Goal: Transaction & Acquisition: Purchase product/service

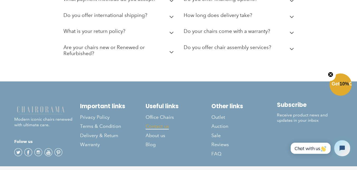
scroll to position [1515, 0]
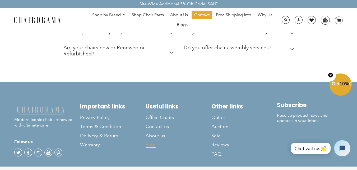
click at [150, 142] on span "Blog" at bounding box center [151, 145] width 10 height 6
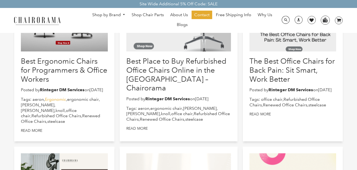
scroll to position [106, 0]
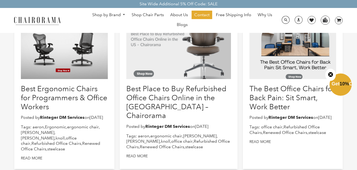
click at [91, 113] on div "Best Ergonomic Chairs for Programmers & Office Workers Posted by Rinteger DM Se…" at bounding box center [64, 79] width 87 height 160
click at [82, 68] on div at bounding box center [64, 38] width 87 height 79
click at [27, 60] on div at bounding box center [64, 38] width 87 height 79
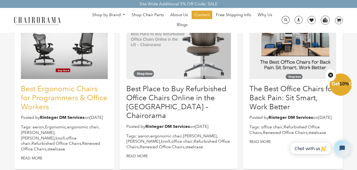
click at [65, 96] on link "Best Ergonomic Chairs for Programmers & Office Workers" at bounding box center [64, 97] width 87 height 26
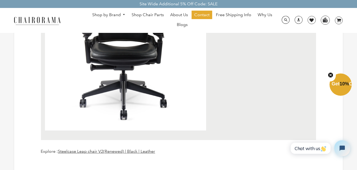
scroll to position [1587, 0]
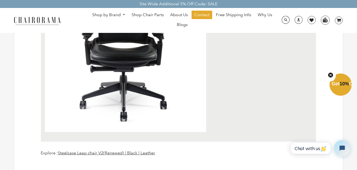
click at [115, 14] on link "Shop by Brand" at bounding box center [109, 15] width 39 height 8
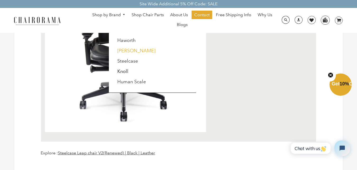
click at [128, 50] on link "[PERSON_NAME]" at bounding box center [136, 51] width 38 height 6
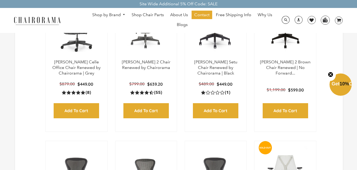
scroll to position [147, 0]
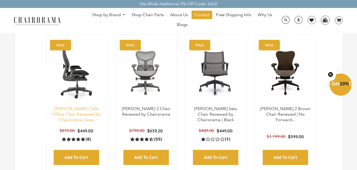
click at [88, 110] on link "[PERSON_NAME] Celle Office Chair Renewed by Chairorama | Grey" at bounding box center [76, 114] width 48 height 16
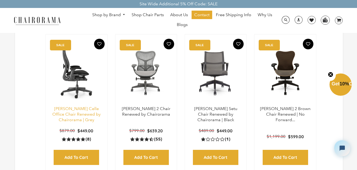
scroll to position [0, 0]
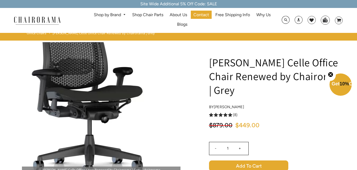
drag, startPoint x: 109, startPoint y: 93, endPoint x: 111, endPoint y: 122, distance: 28.4
click at [111, 122] on img at bounding box center [101, 107] width 159 height 130
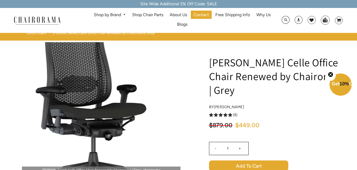
click at [102, 91] on img at bounding box center [101, 107] width 159 height 130
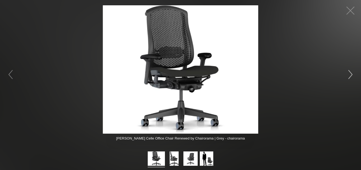
drag, startPoint x: 341, startPoint y: 79, endPoint x: 357, endPoint y: 67, distance: 19.3
click at [344, 77] on div "[PERSON_NAME] Celle Office Chair Renewed by Chairorama | Grey - chairorama" at bounding box center [180, 74] width 361 height 148
click at [353, 71] on button "button" at bounding box center [351, 74] width 16 height 16
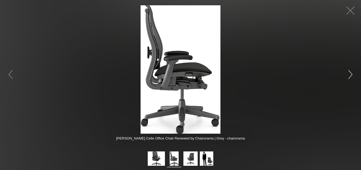
click at [351, 68] on button "button" at bounding box center [351, 74] width 16 height 16
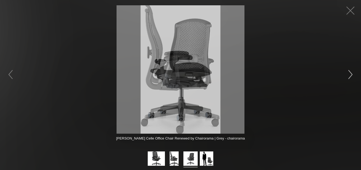
click at [351, 68] on button "button" at bounding box center [351, 74] width 16 height 16
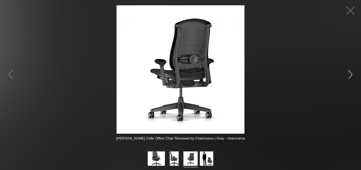
click at [351, 68] on button "button" at bounding box center [351, 74] width 16 height 16
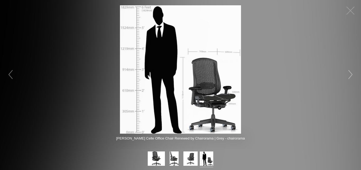
click at [351, 68] on button "button" at bounding box center [351, 74] width 16 height 16
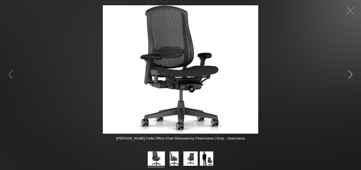
click at [351, 68] on button "button" at bounding box center [351, 74] width 16 height 16
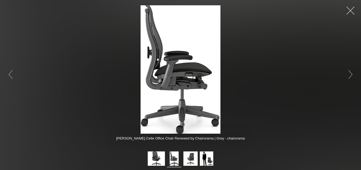
click at [356, 14] on button "button" at bounding box center [351, 11] width 16 height 16
